Goal: Information Seeking & Learning: Learn about a topic

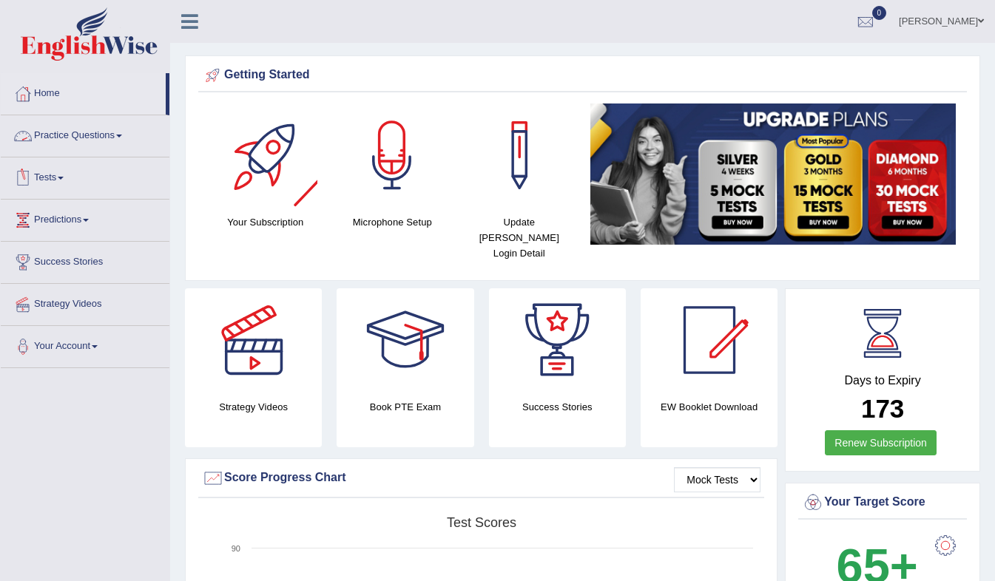
click at [104, 131] on link "Practice Questions" at bounding box center [85, 133] width 169 height 37
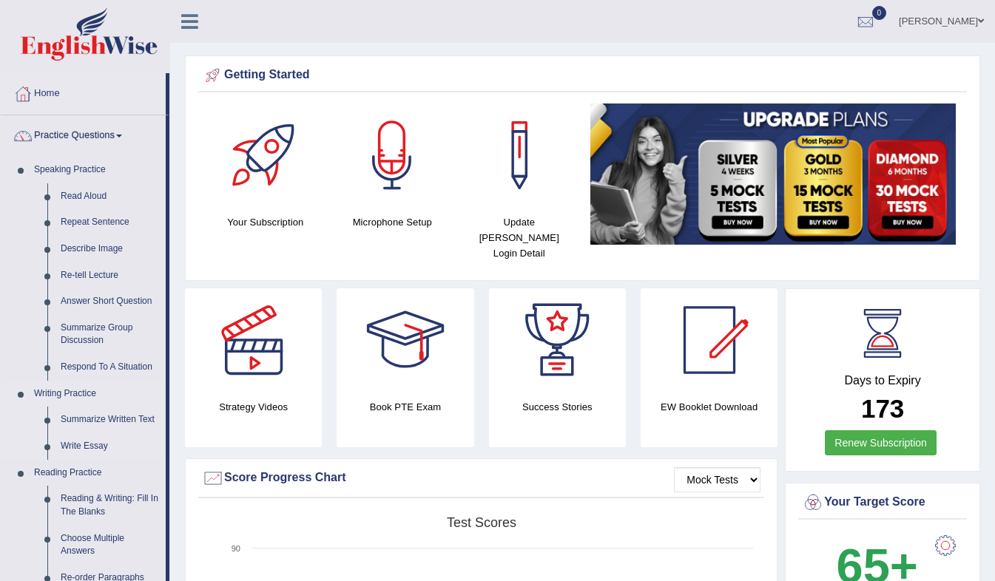
click at [63, 393] on link "Writing Practice" at bounding box center [96, 394] width 138 height 27
click at [92, 200] on link "Read Aloud" at bounding box center [110, 196] width 112 height 27
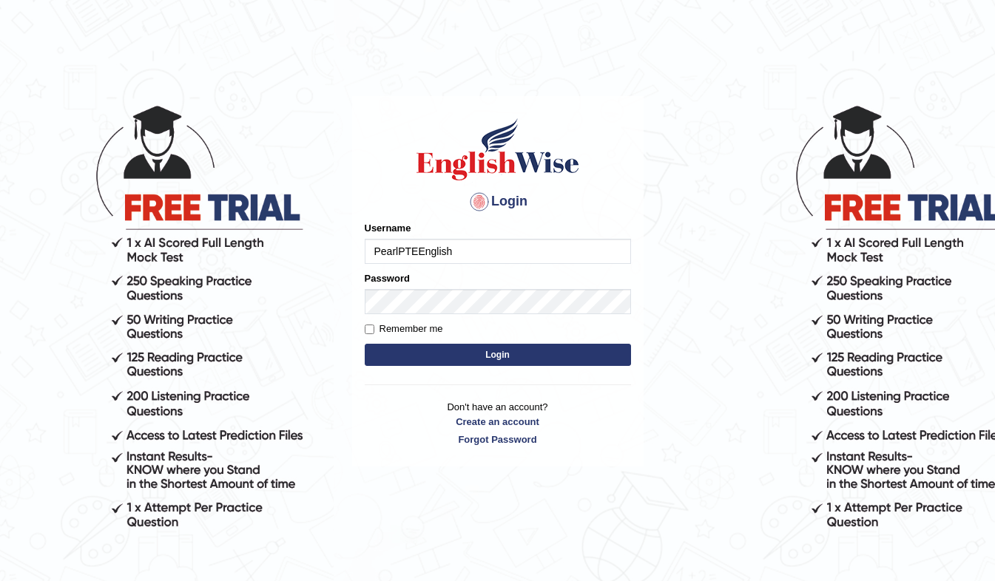
type input "PearlPTEEnglish"
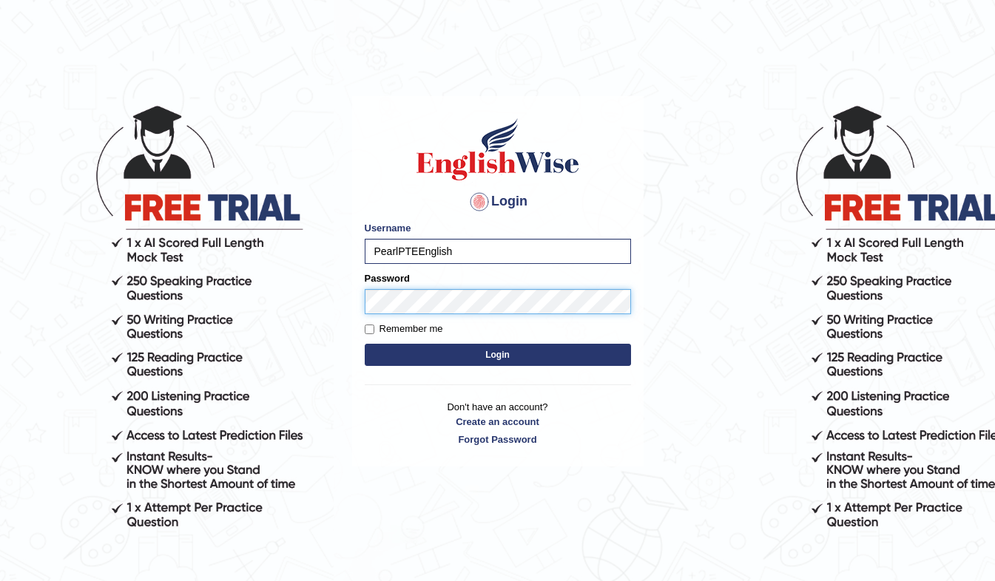
click at [365, 344] on button "Login" at bounding box center [498, 355] width 266 height 22
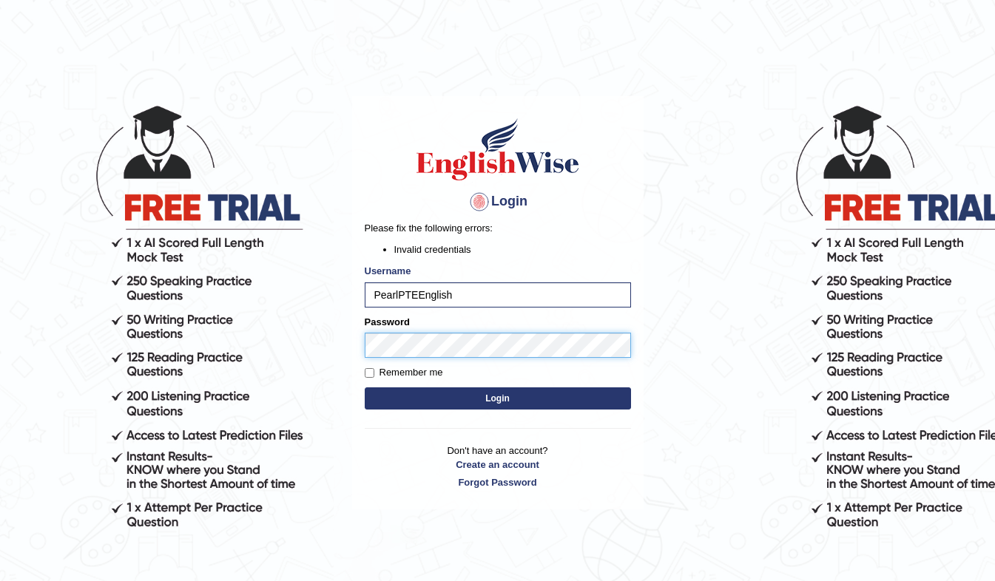
click at [297, 362] on body "Login Please fix the following errors: Invalid credentials Username PearlPTEEng…" at bounding box center [497, 340] width 995 height 581
click at [407, 397] on button "Login" at bounding box center [498, 398] width 266 height 22
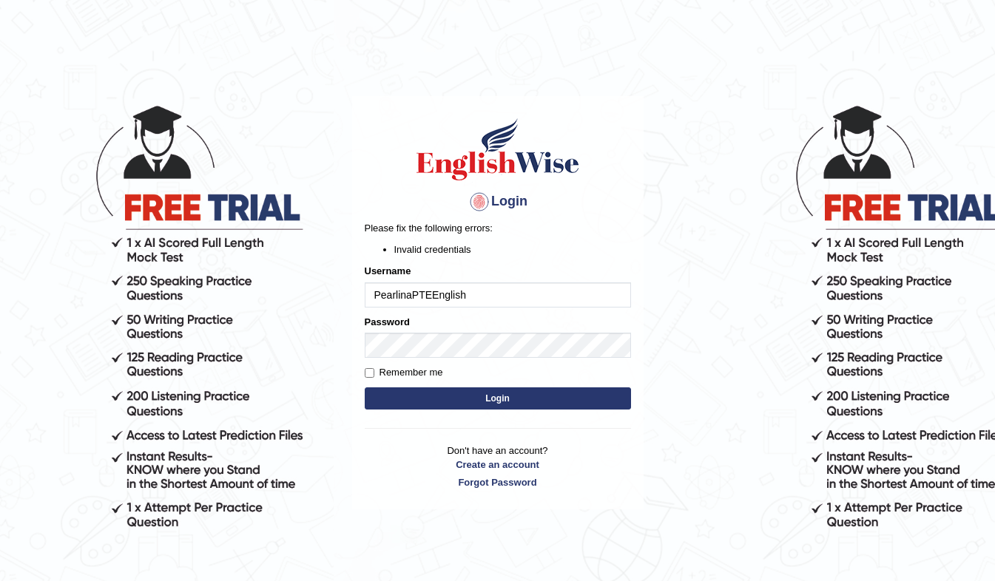
type input "PearlinaPTEEnglish"
click at [465, 397] on button "Login" at bounding box center [498, 398] width 266 height 22
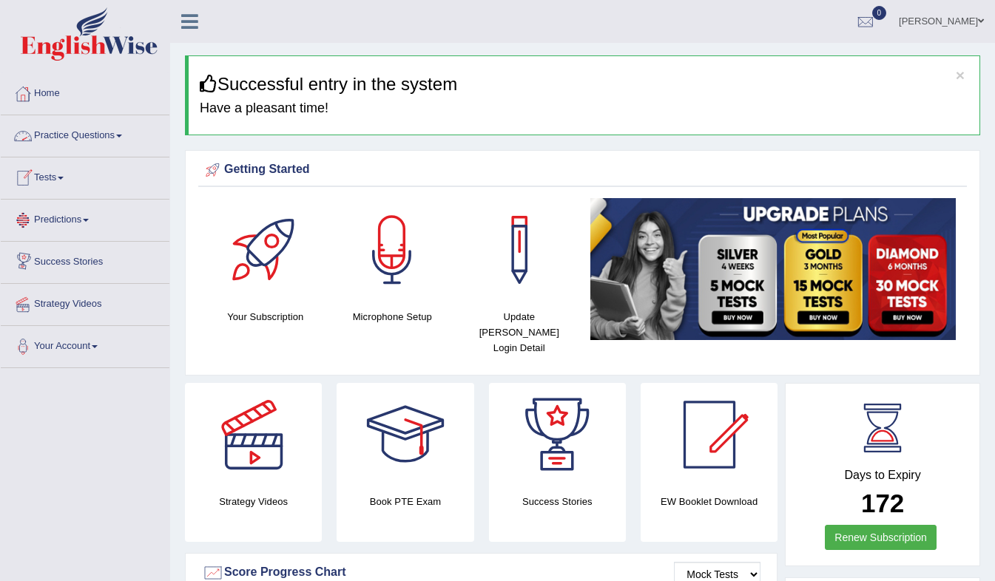
click at [94, 125] on link "Practice Questions" at bounding box center [85, 133] width 169 height 37
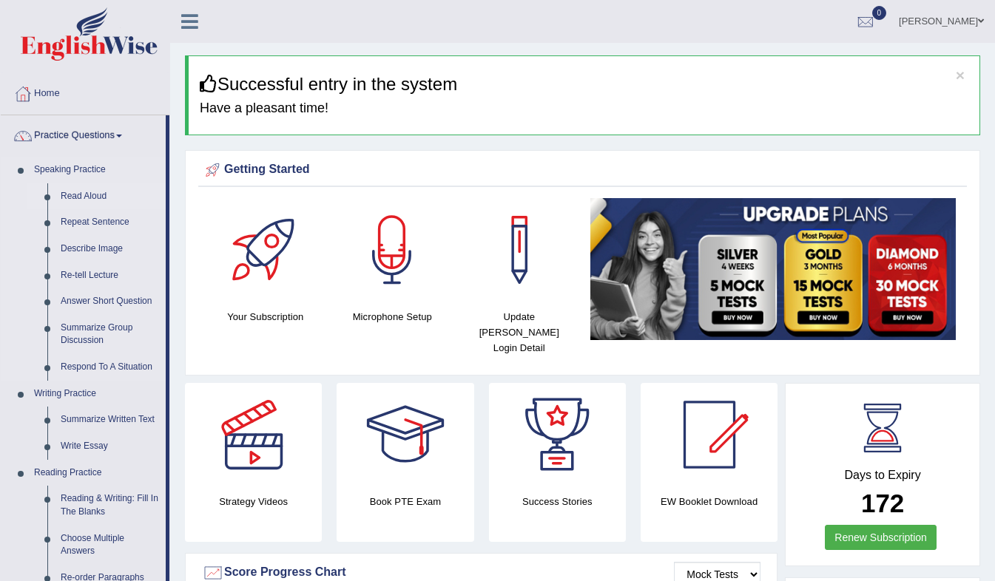
click at [67, 199] on link "Read Aloud" at bounding box center [110, 196] width 112 height 27
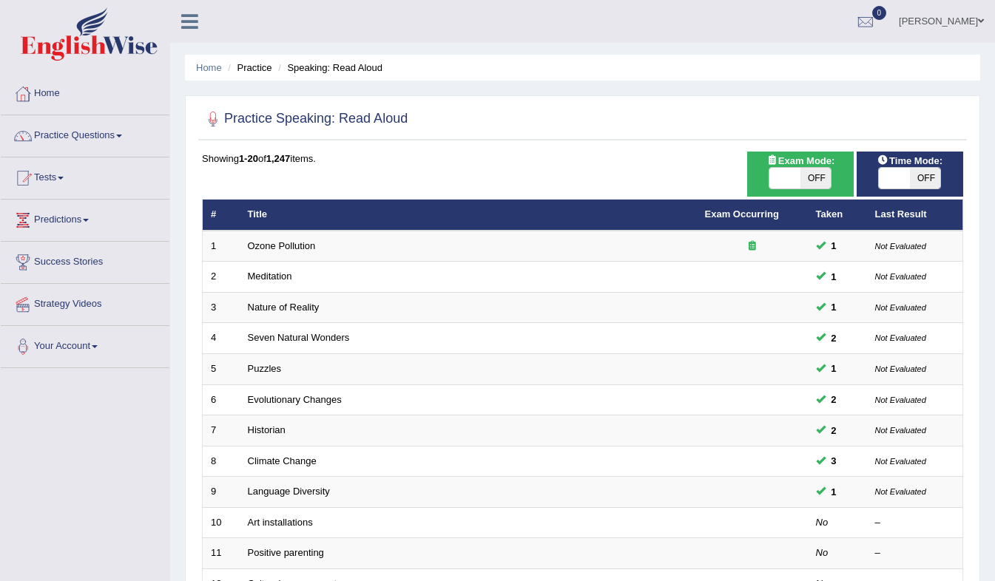
click at [817, 178] on span "OFF" at bounding box center [815, 178] width 31 height 21
checkbox input "true"
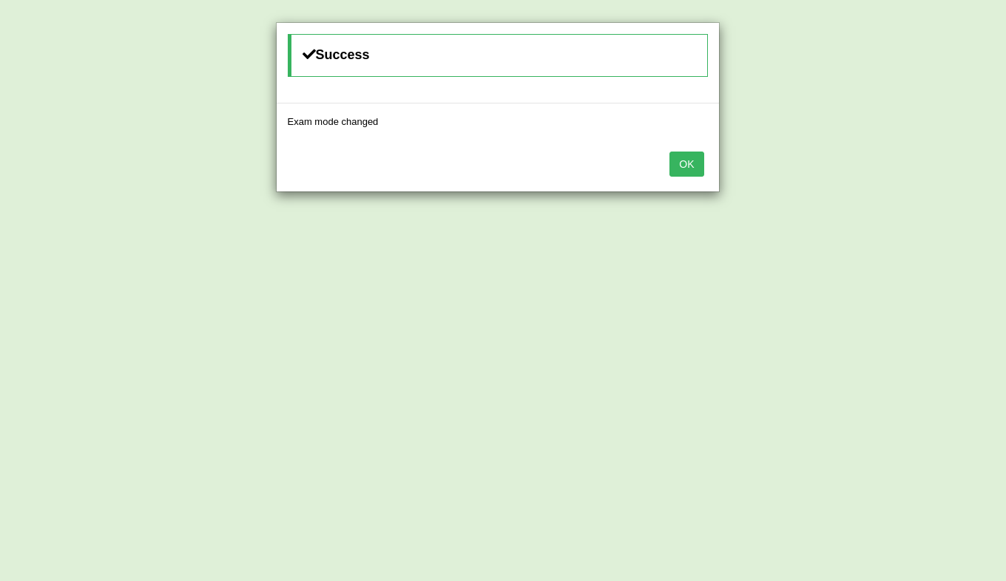
click at [688, 160] on button "OK" at bounding box center [686, 164] width 34 height 25
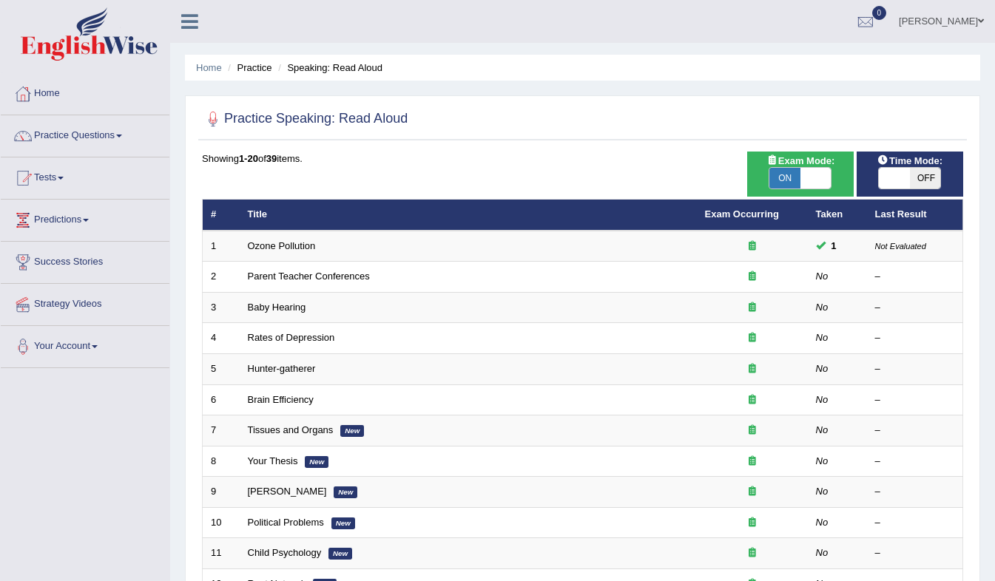
click at [778, 172] on span "ON" at bounding box center [784, 178] width 31 height 21
checkbox input "false"
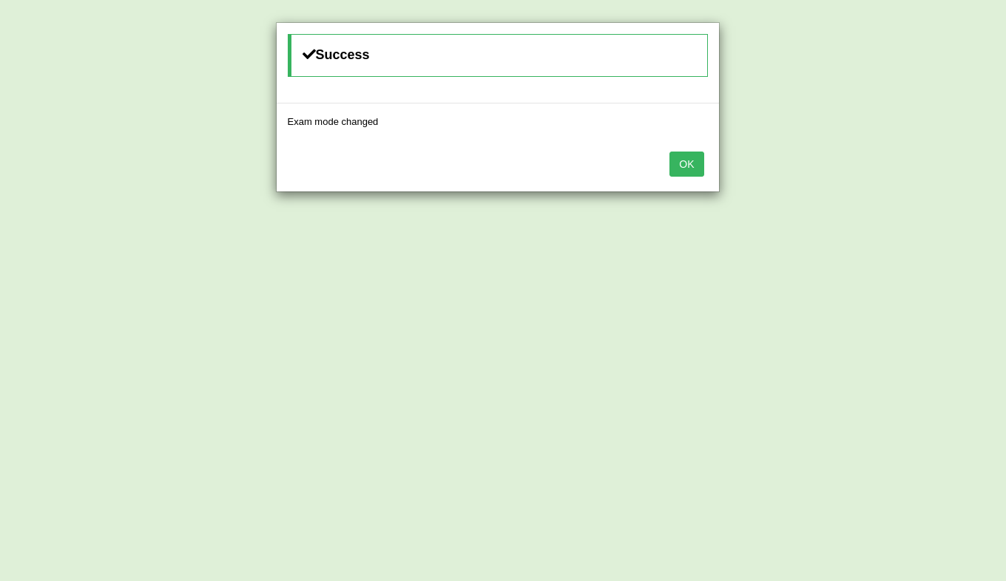
click at [692, 164] on button "OK" at bounding box center [686, 164] width 34 height 25
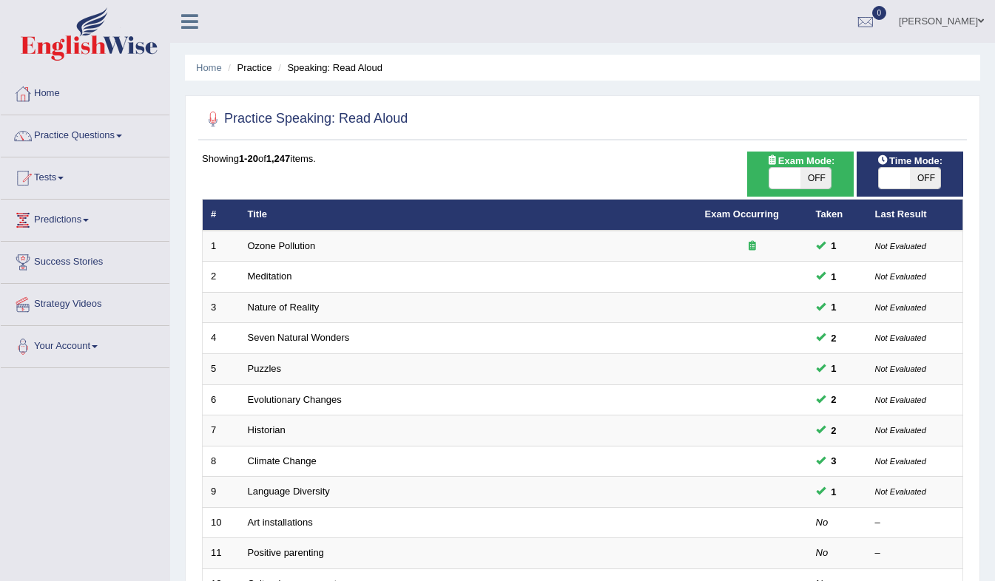
click at [813, 177] on span "OFF" at bounding box center [815, 178] width 31 height 21
checkbox input "true"
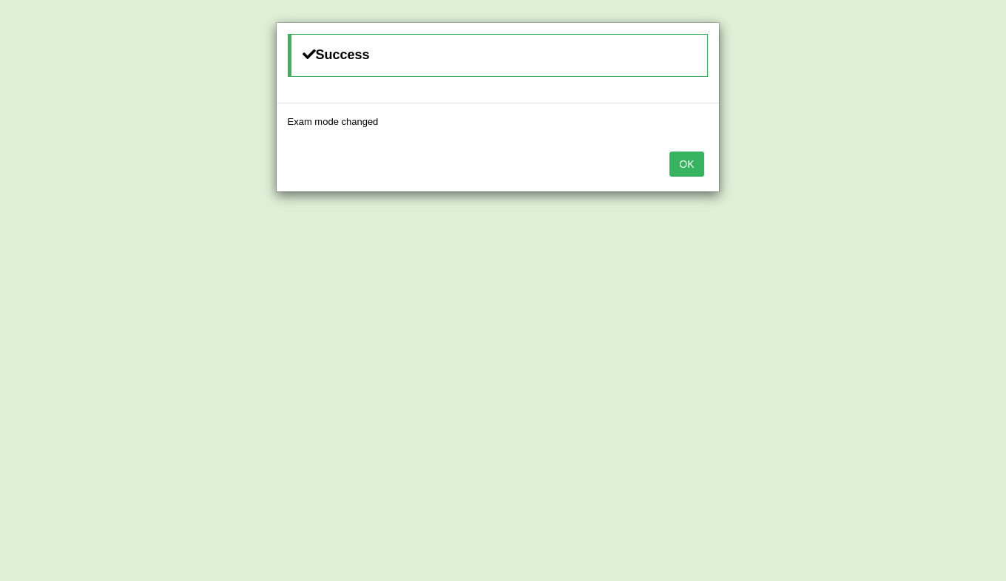
click at [683, 170] on button "OK" at bounding box center [686, 164] width 34 height 25
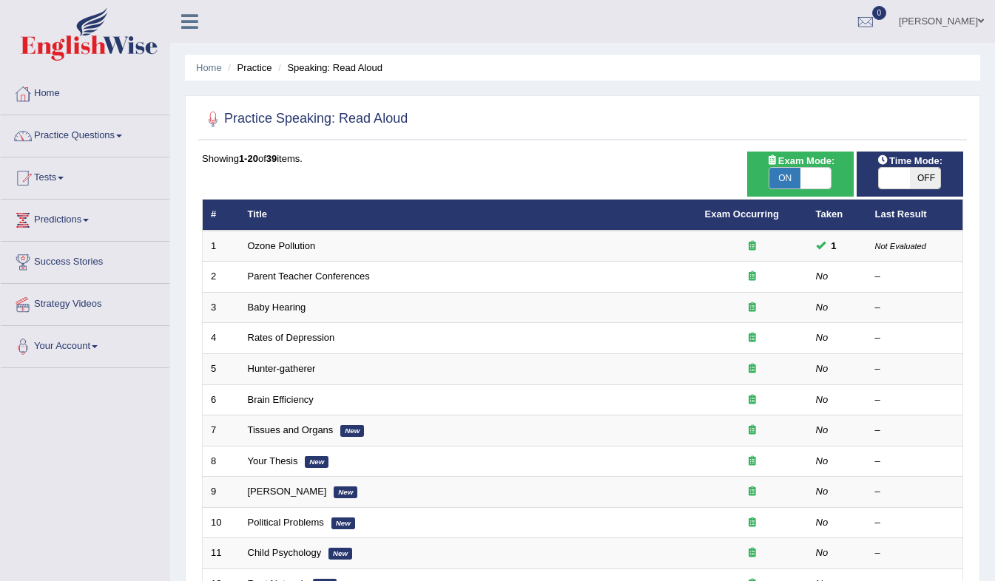
click at [820, 183] on span at bounding box center [815, 178] width 31 height 21
checkbox input "false"
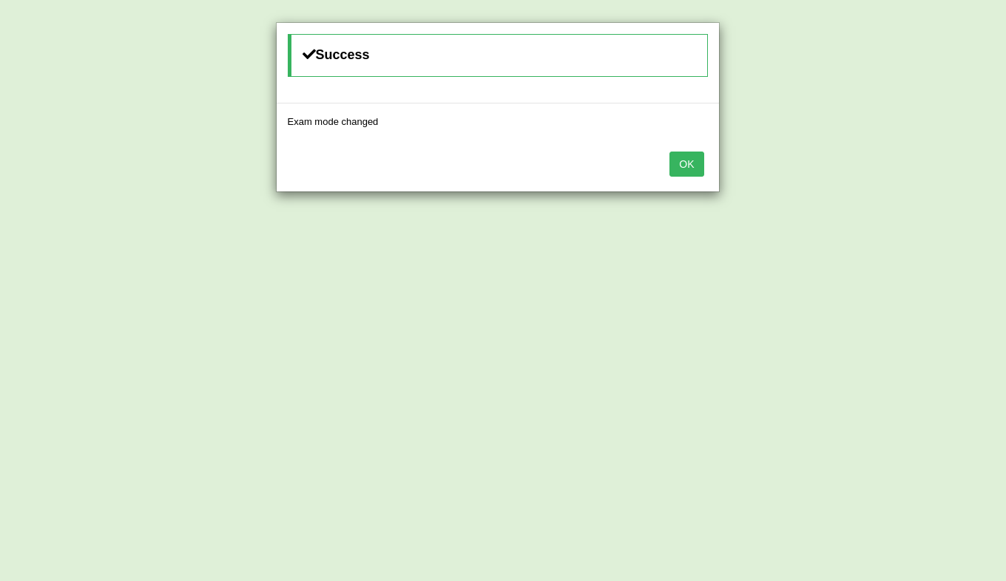
click at [677, 173] on button "OK" at bounding box center [686, 164] width 34 height 25
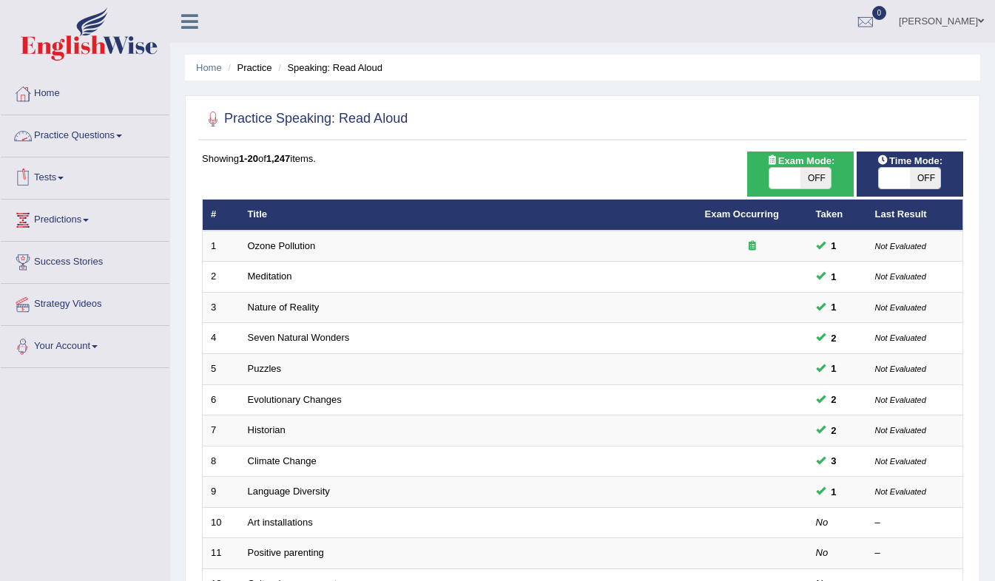
click at [66, 182] on link "Tests" at bounding box center [85, 176] width 169 height 37
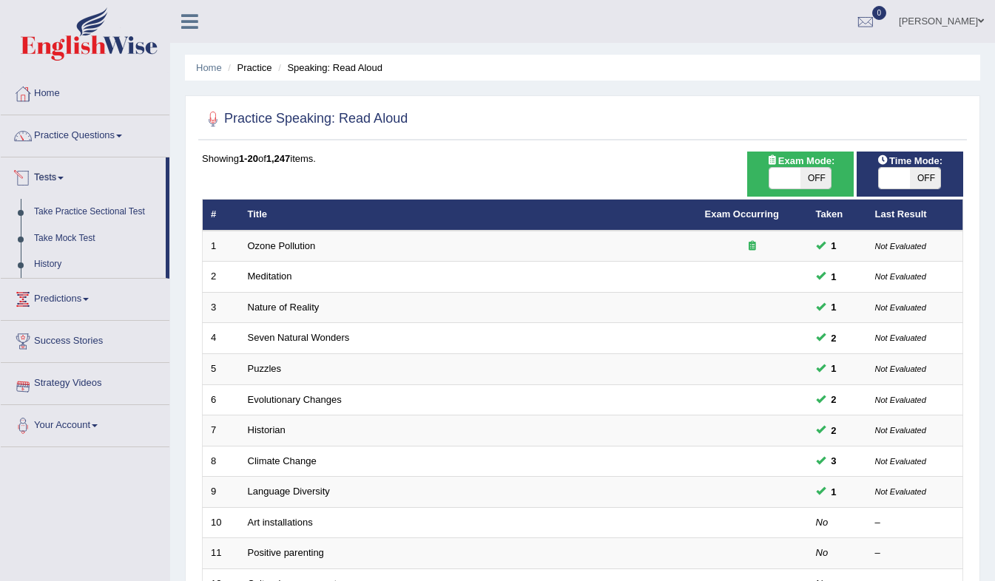
click at [58, 180] on link "Tests" at bounding box center [83, 176] width 165 height 37
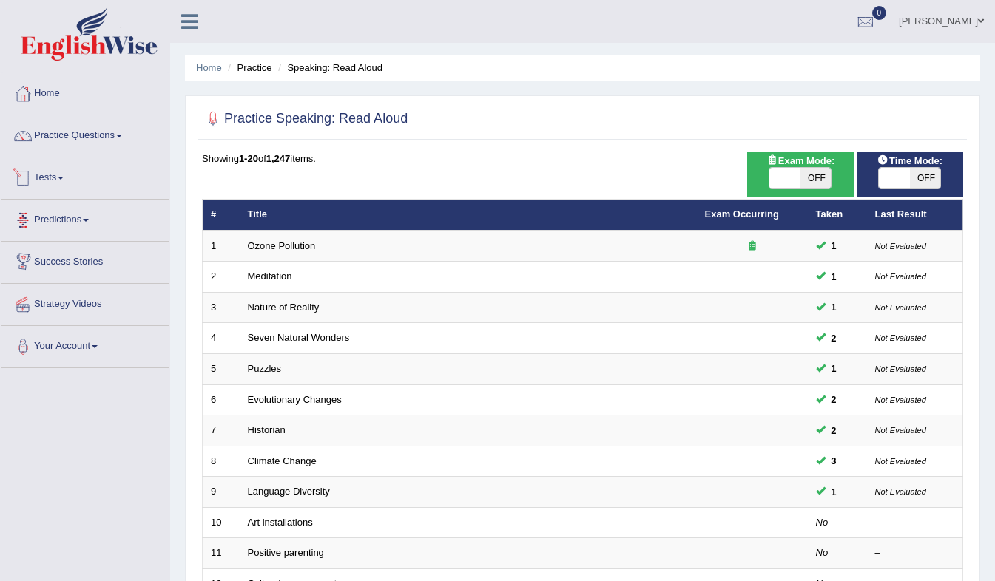
click at [69, 186] on link "Tests" at bounding box center [85, 176] width 169 height 37
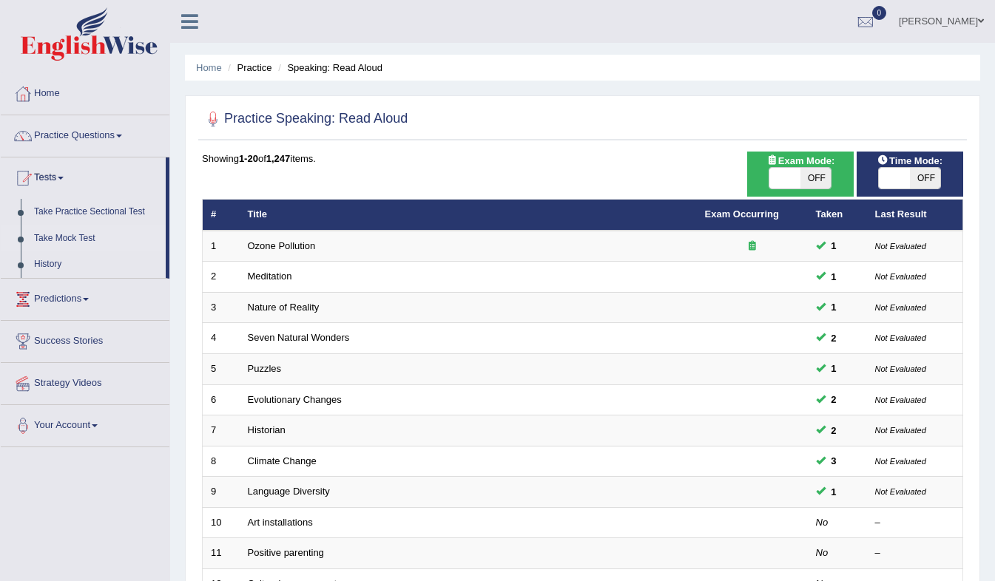
click at [62, 239] on link "Take Mock Test" at bounding box center [96, 239] width 138 height 27
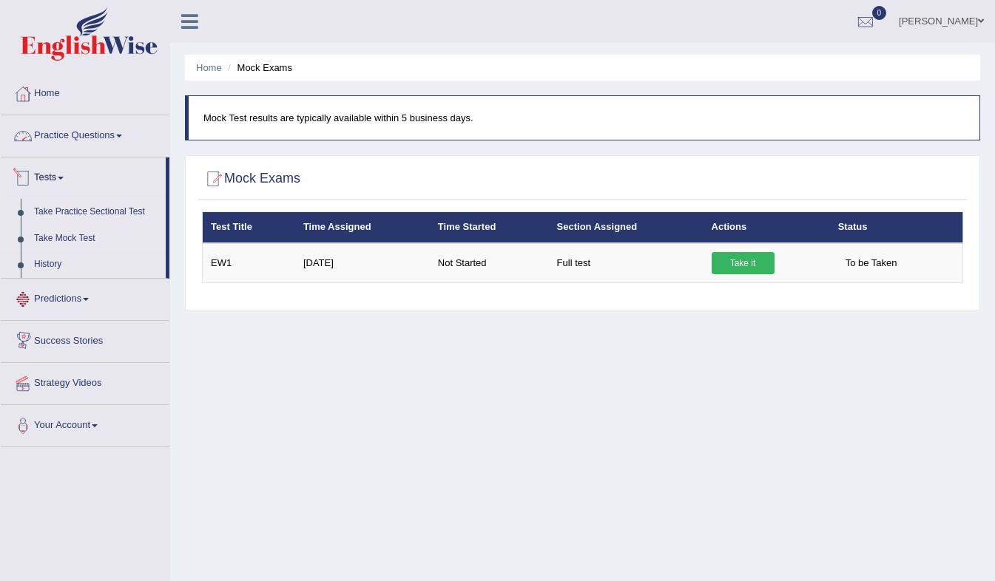
click at [51, 214] on link "Take Practice Sectional Test" at bounding box center [96, 212] width 138 height 27
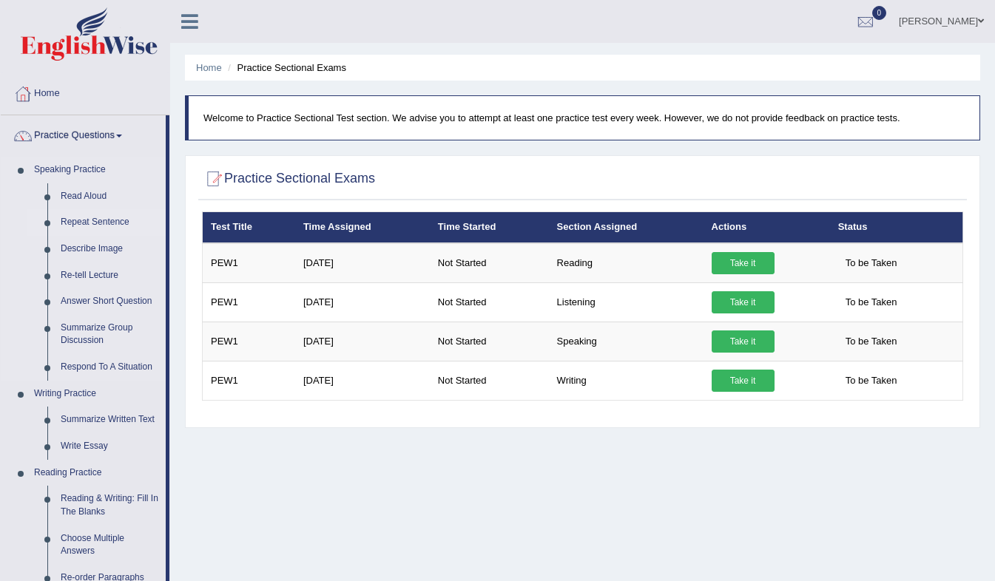
click at [89, 219] on link "Repeat Sentence" at bounding box center [110, 222] width 112 height 27
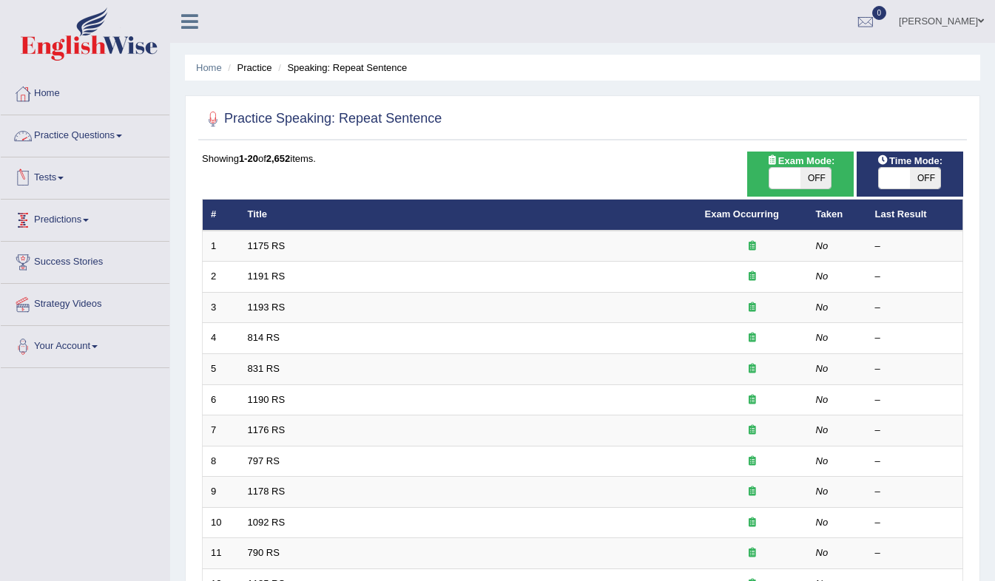
click at [96, 140] on link "Practice Questions" at bounding box center [85, 133] width 169 height 37
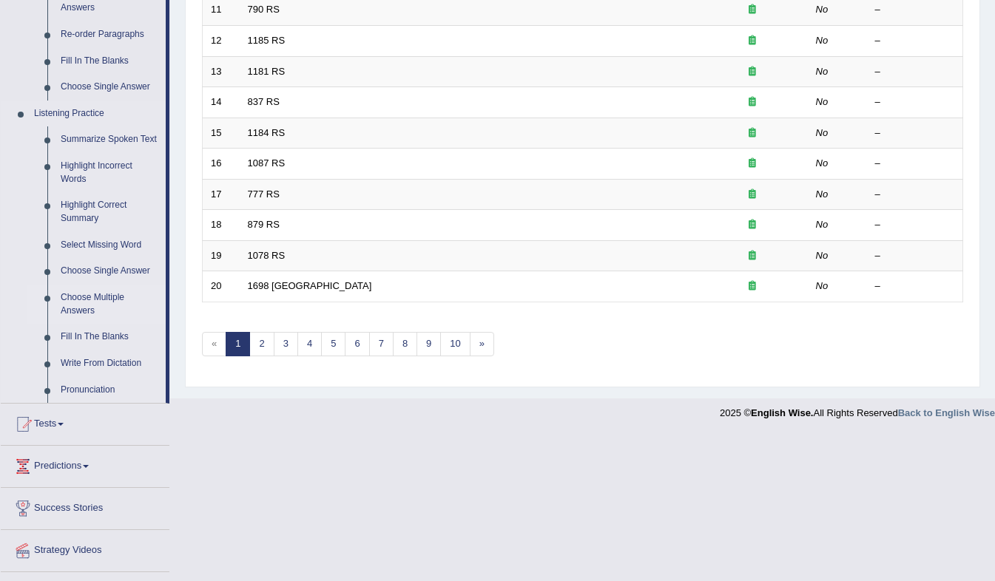
scroll to position [544, 0]
click at [89, 385] on link "Pronunciation" at bounding box center [110, 389] width 112 height 27
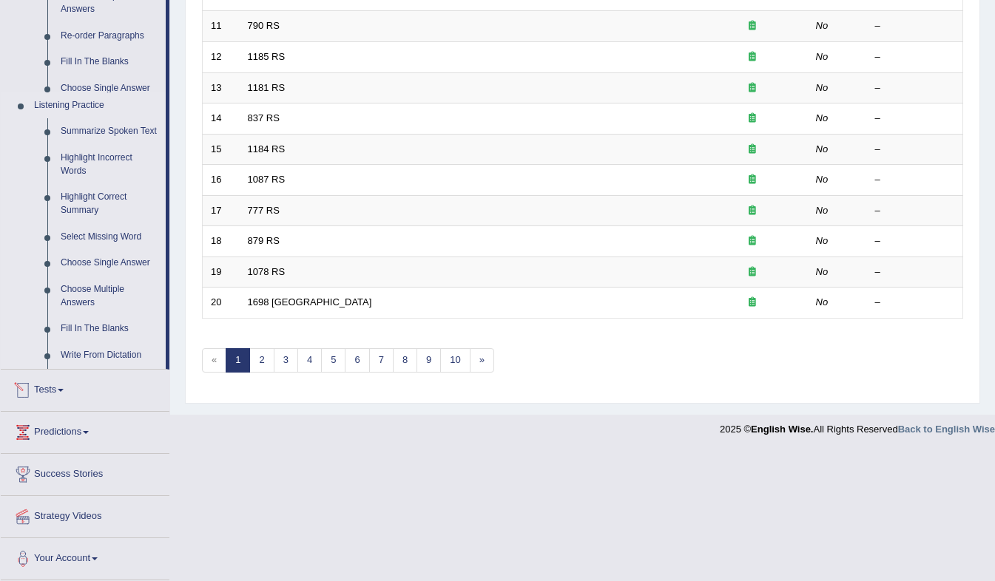
scroll to position [398, 0]
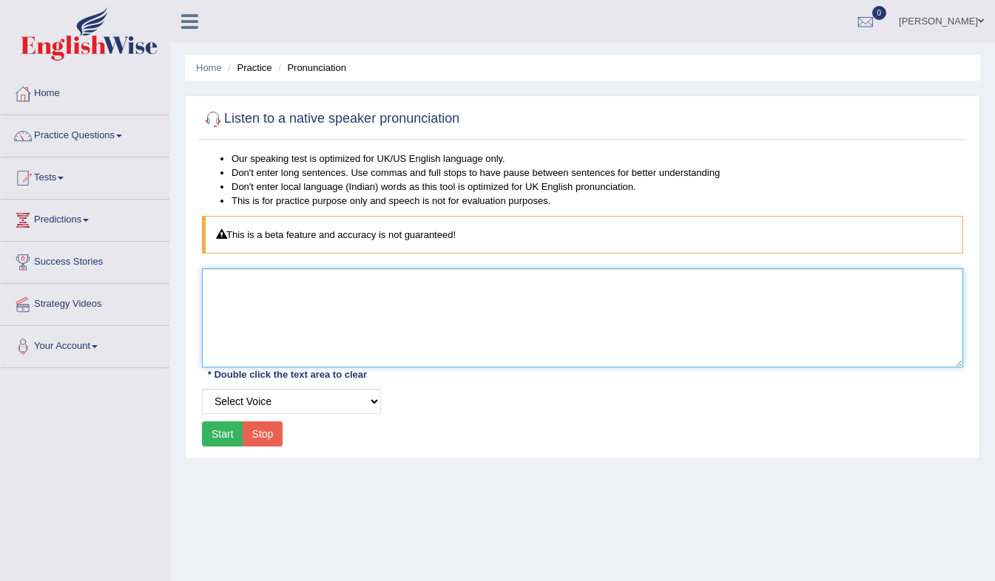
click at [323, 333] on textarea at bounding box center [582, 317] width 761 height 99
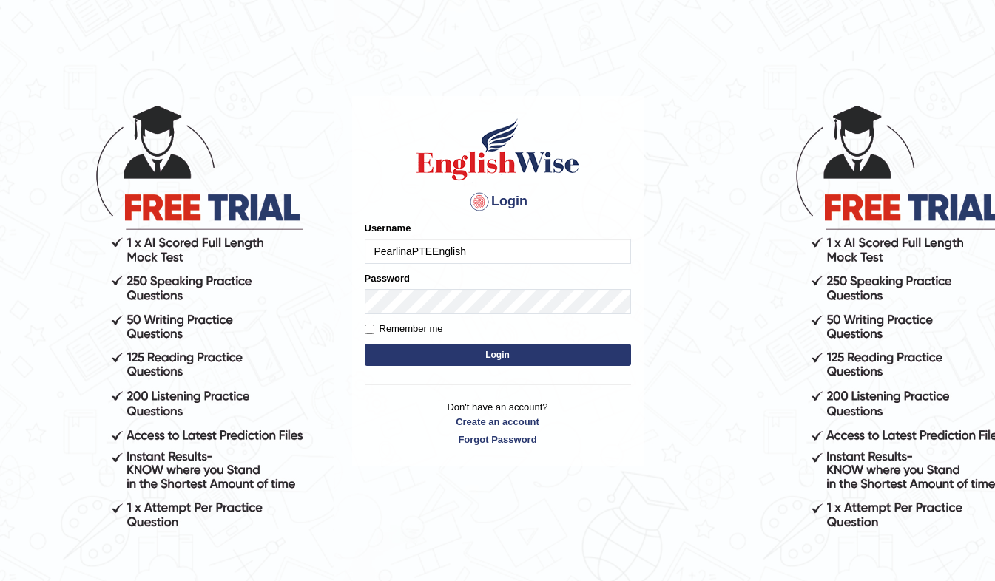
type input "PearlinaPTEEnglish"
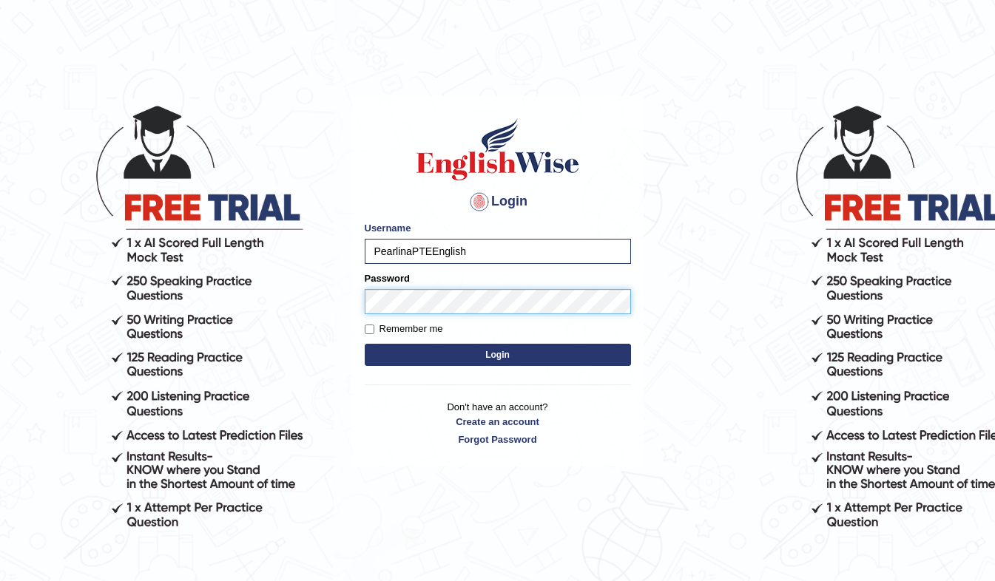
click at [262, 316] on body "Login Please fix the following errors: Username PearlinaPTEEnglish Password Rem…" at bounding box center [497, 340] width 995 height 581
click at [365, 344] on button "Login" at bounding box center [498, 355] width 266 height 22
click at [401, 350] on button "Login" at bounding box center [498, 355] width 266 height 22
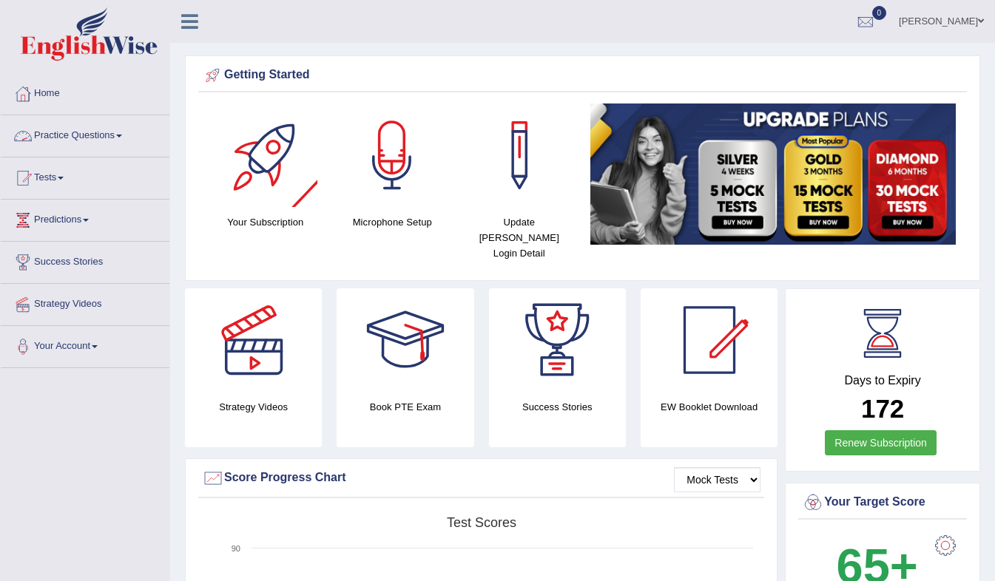
click at [89, 132] on link "Practice Questions" at bounding box center [85, 133] width 169 height 37
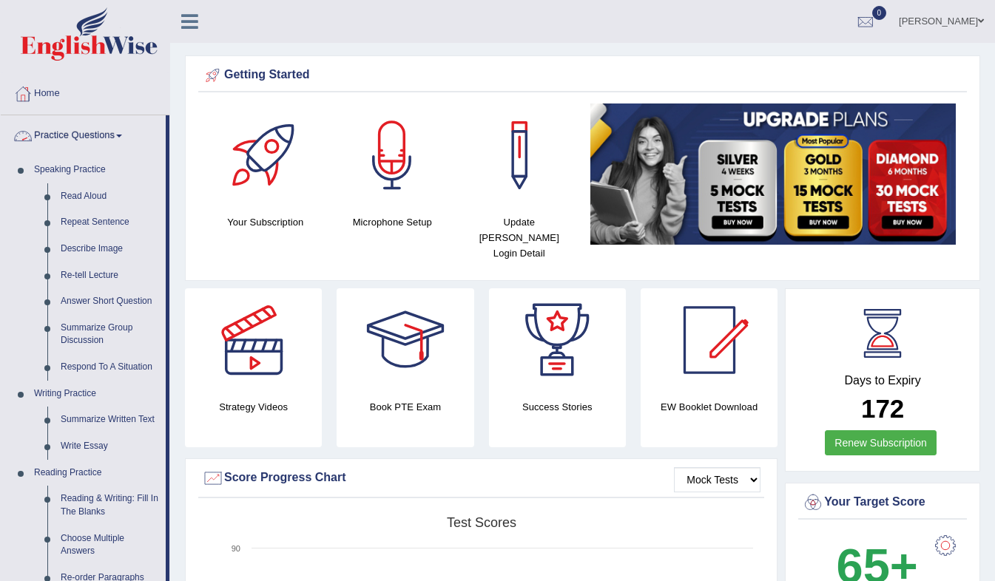
click at [92, 134] on link "Practice Questions" at bounding box center [83, 133] width 165 height 37
